Goal: Information Seeking & Learning: Learn about a topic

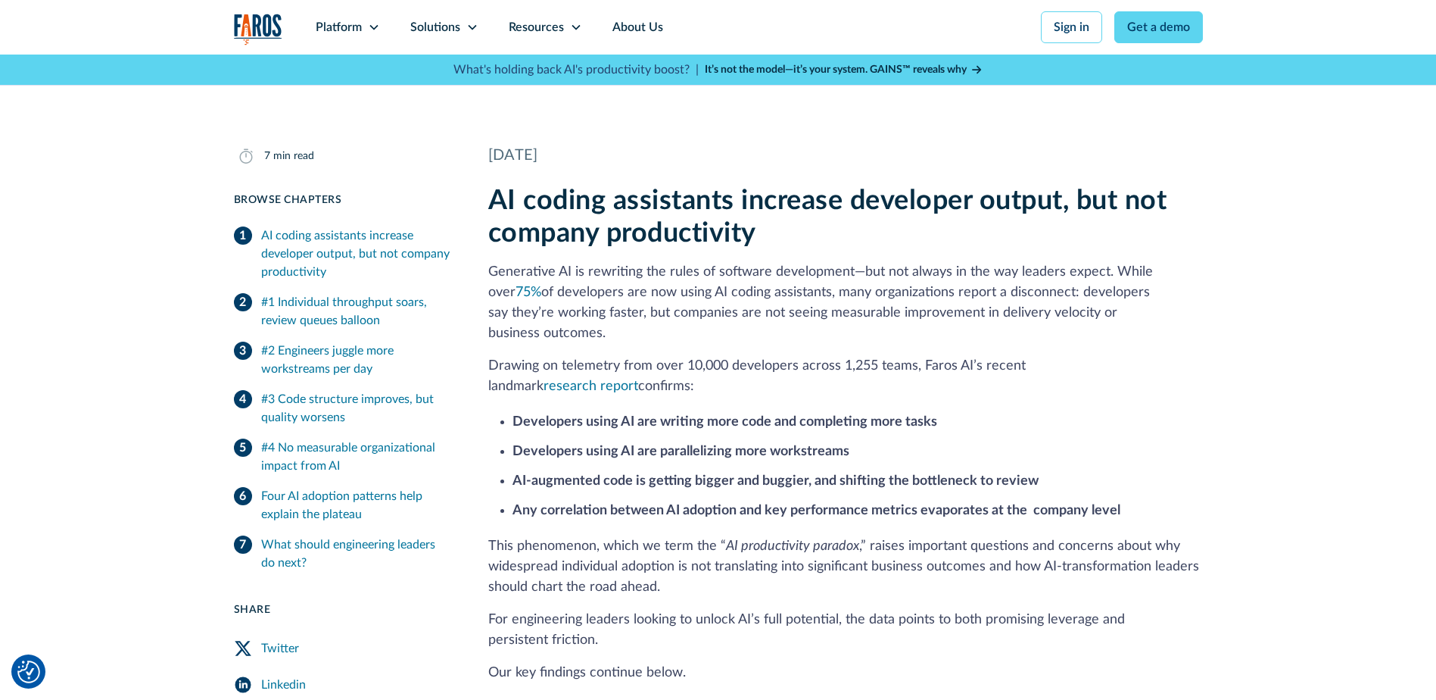
scroll to position [303, 0]
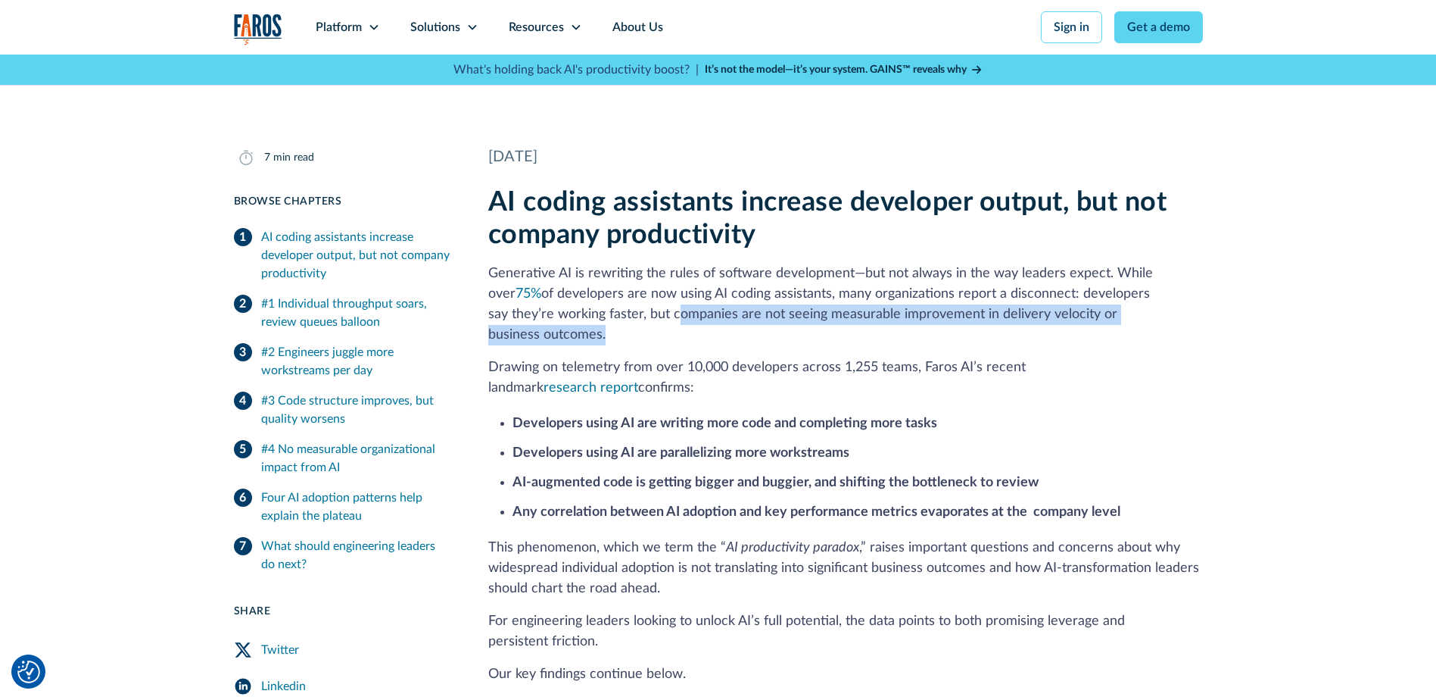
drag, startPoint x: 605, startPoint y: 313, endPoint x: 1155, endPoint y: 312, distance: 549.7
click at [1155, 312] on p "Generative AI is rewriting the rules of software development—but not always in …" at bounding box center [845, 305] width 715 height 82
copy p "companies are not seeing measurable improvement in delivery velocity or busines…"
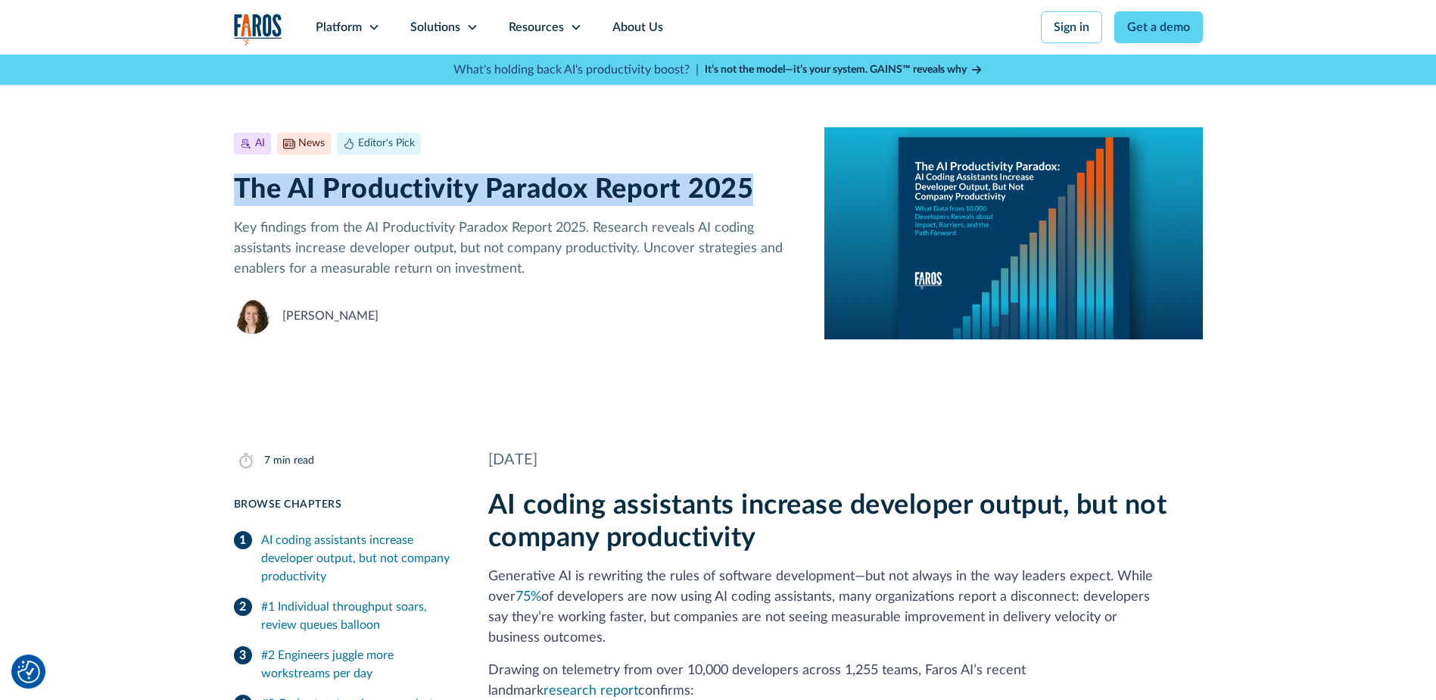
drag, startPoint x: 763, startPoint y: 178, endPoint x: 229, endPoint y: 195, distance: 534.1
click at [229, 195] on div "AI News Editor's Pick July 23, 2025 7 min read The AI Productivity Paradox Repo…" at bounding box center [718, 233] width 1436 height 357
copy h1 "The AI Productivity Paradox Report 2025"
